Goal: Information Seeking & Learning: Find contact information

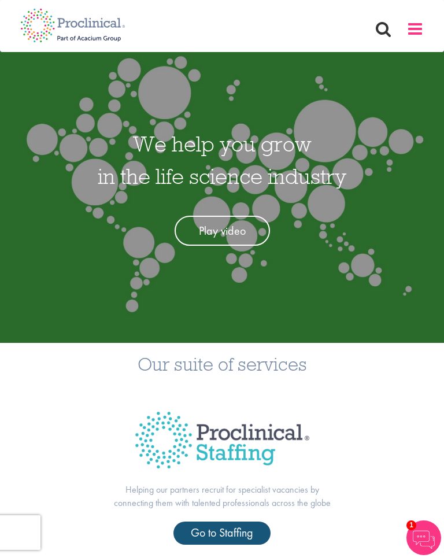
click at [408, 30] on span at bounding box center [414, 28] width 17 height 17
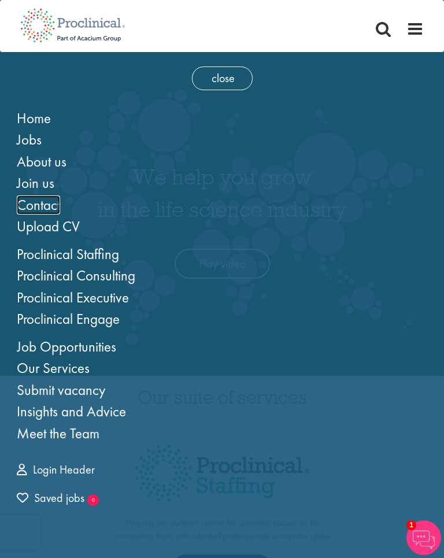
click at [41, 201] on span "Contact" at bounding box center [38, 204] width 43 height 19
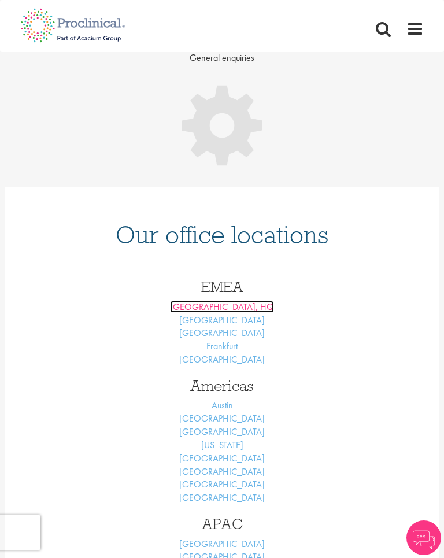
click at [212, 301] on link "[GEOGRAPHIC_DATA], HQ" at bounding box center [222, 307] width 104 height 12
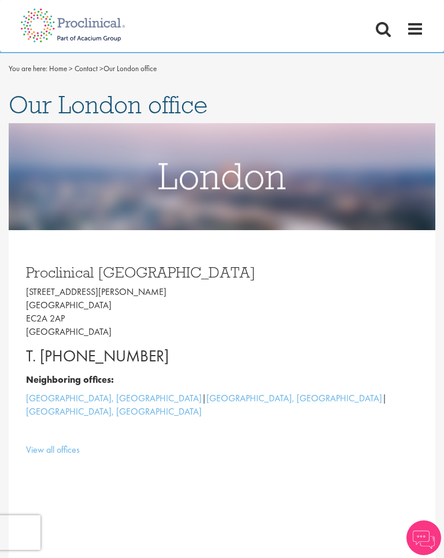
drag, startPoint x: 155, startPoint y: 353, endPoint x: 40, endPoint y: 350, distance: 115.6
click at [40, 350] on p "T. +44 207 437 6824" at bounding box center [225, 355] width 399 height 23
copy p "+44 207 437 6824"
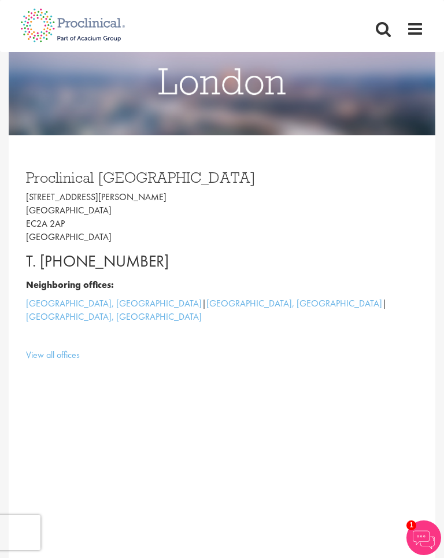
scroll to position [110, 0]
